Goal: Ask a question: Seek information or help from site administrators or community

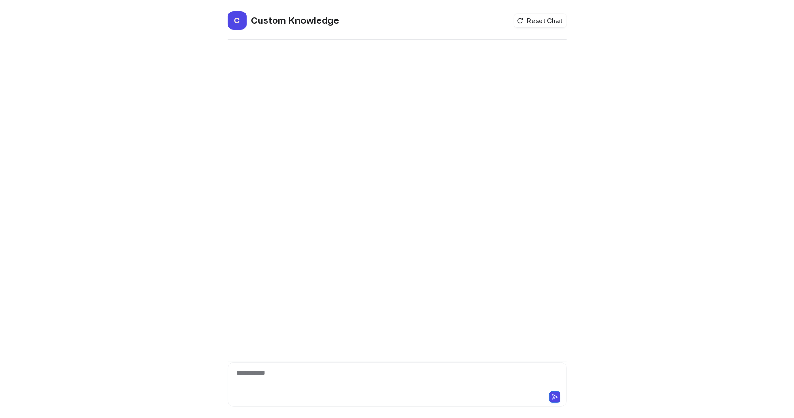
click at [275, 369] on div "**********" at bounding box center [397, 378] width 334 height 21
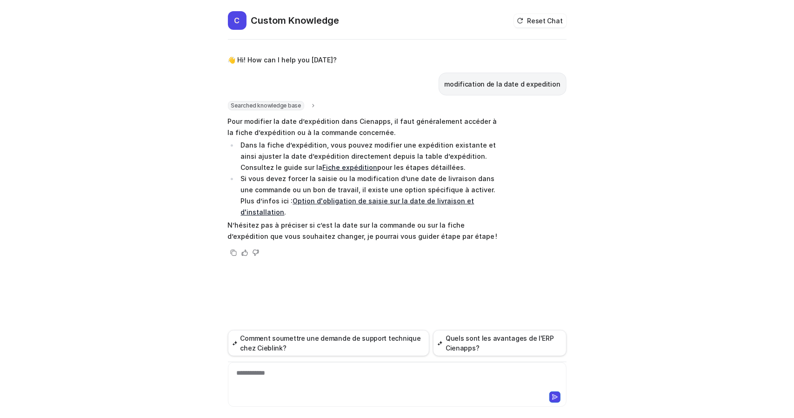
click at [322, 168] on link "Fiche expédition" at bounding box center [349, 167] width 55 height 8
click at [264, 284] on div "👋 Hi! How can I help you [DATE]? modification de la date d expedition Searched …" at bounding box center [397, 229] width 339 height 376
click at [264, 373] on div "**********" at bounding box center [397, 378] width 334 height 21
